Goal: Check status

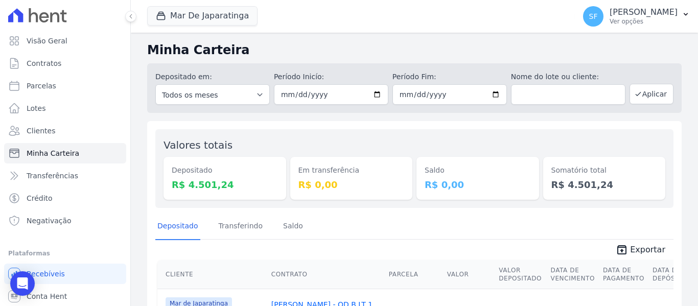
click at [426, 133] on div "Valores totais Depositado R$ 4.501,24 Em transferência R$ 0,00 Saldo R$ 0,00 So…" at bounding box center [414, 168] width 518 height 79
click at [375, 93] on input "2025-09-17" at bounding box center [331, 94] width 114 height 20
type input "[DATE]"
click at [461, 124] on div "Valores totais Depositado R$ 4.501,24 Em transferência R$ 0,00 Saldo R$ 0,00 So…" at bounding box center [414, 284] width 535 height 326
click at [494, 93] on input "2025-09-17" at bounding box center [449, 94] width 114 height 20
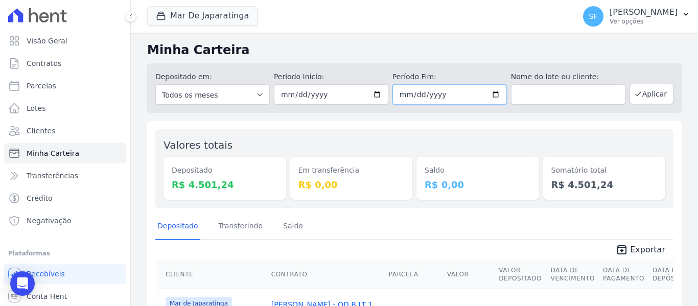
type input "[DATE]"
drag, startPoint x: 490, startPoint y: 147, endPoint x: 495, endPoint y: 144, distance: 6.2
click at [490, 147] on div "Saldo R$ 0,00" at bounding box center [478, 168] width 123 height 62
click at [641, 95] on button "Aplicar" at bounding box center [652, 94] width 44 height 20
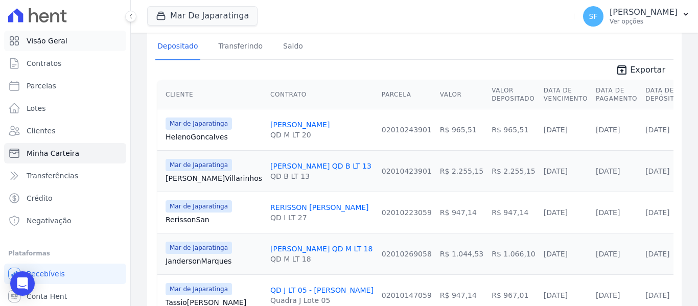
scroll to position [137, 0]
